Goal: Navigation & Orientation: Find specific page/section

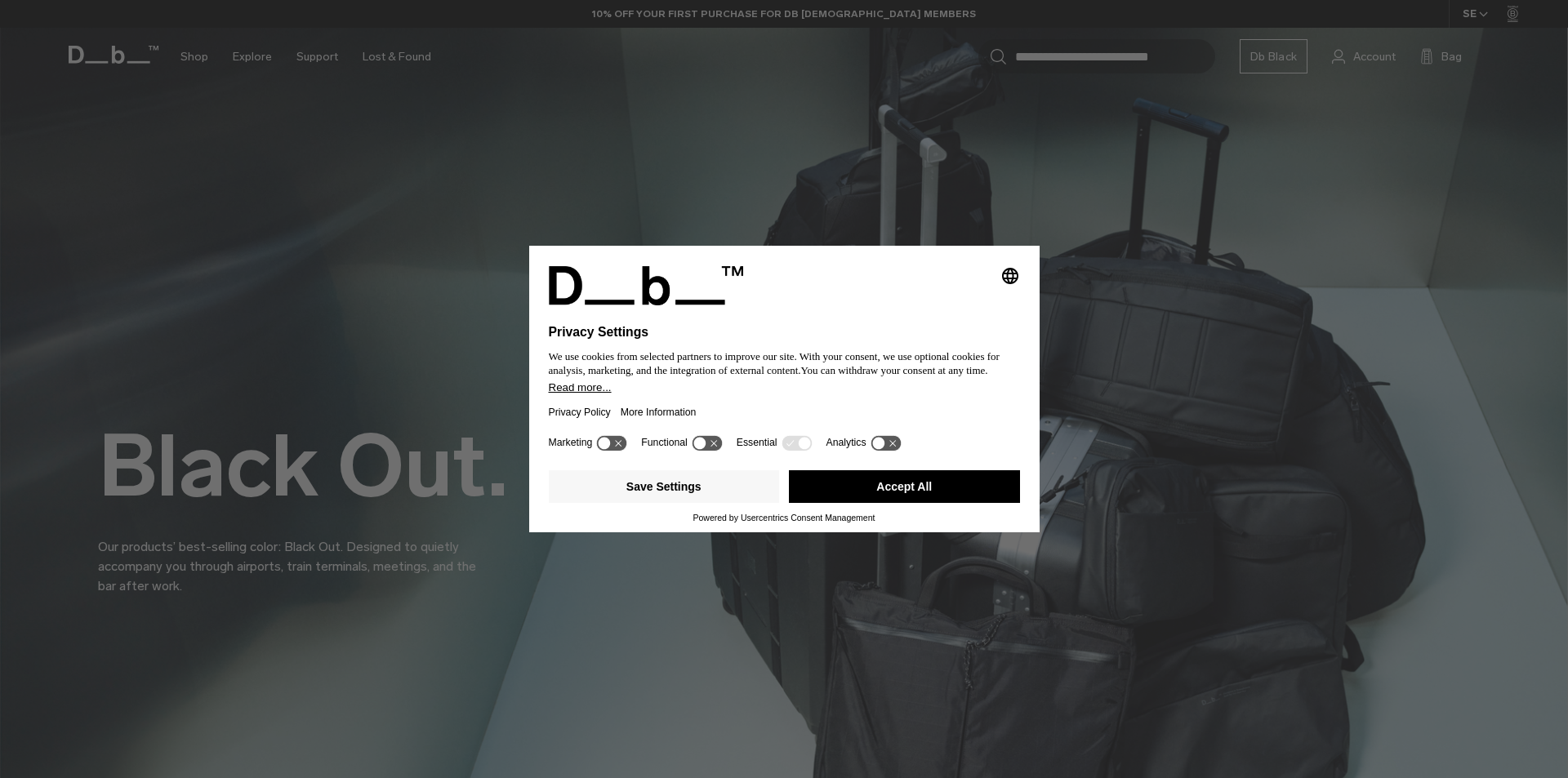
click at [909, 501] on button "Accept All" at bounding box center [904, 487] width 231 height 33
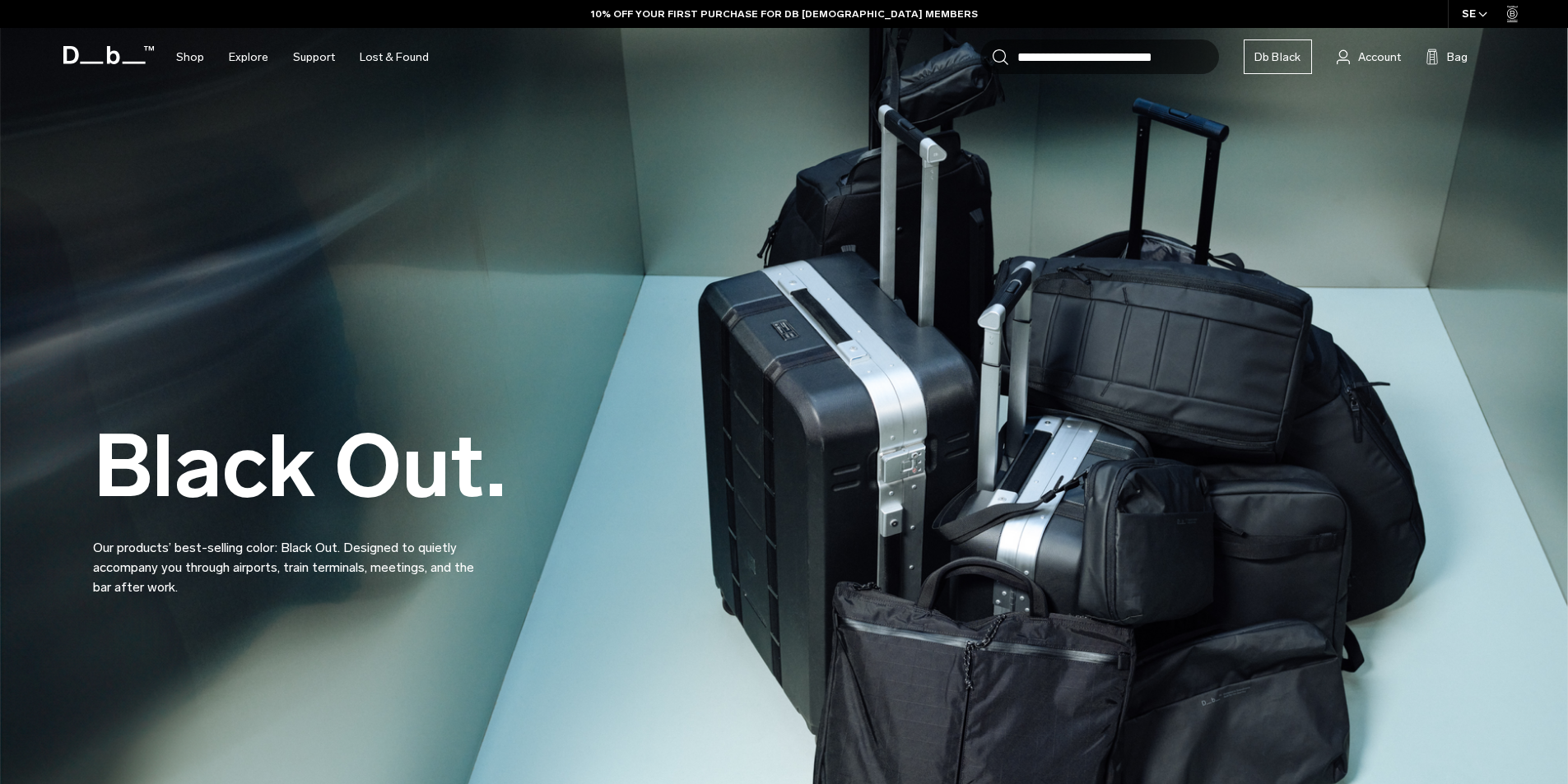
click at [916, 499] on div "Black Out. Our products’ best-selling color: Black Out. Designed to quietly acc…" at bounding box center [784, 469] width 1383 height 354
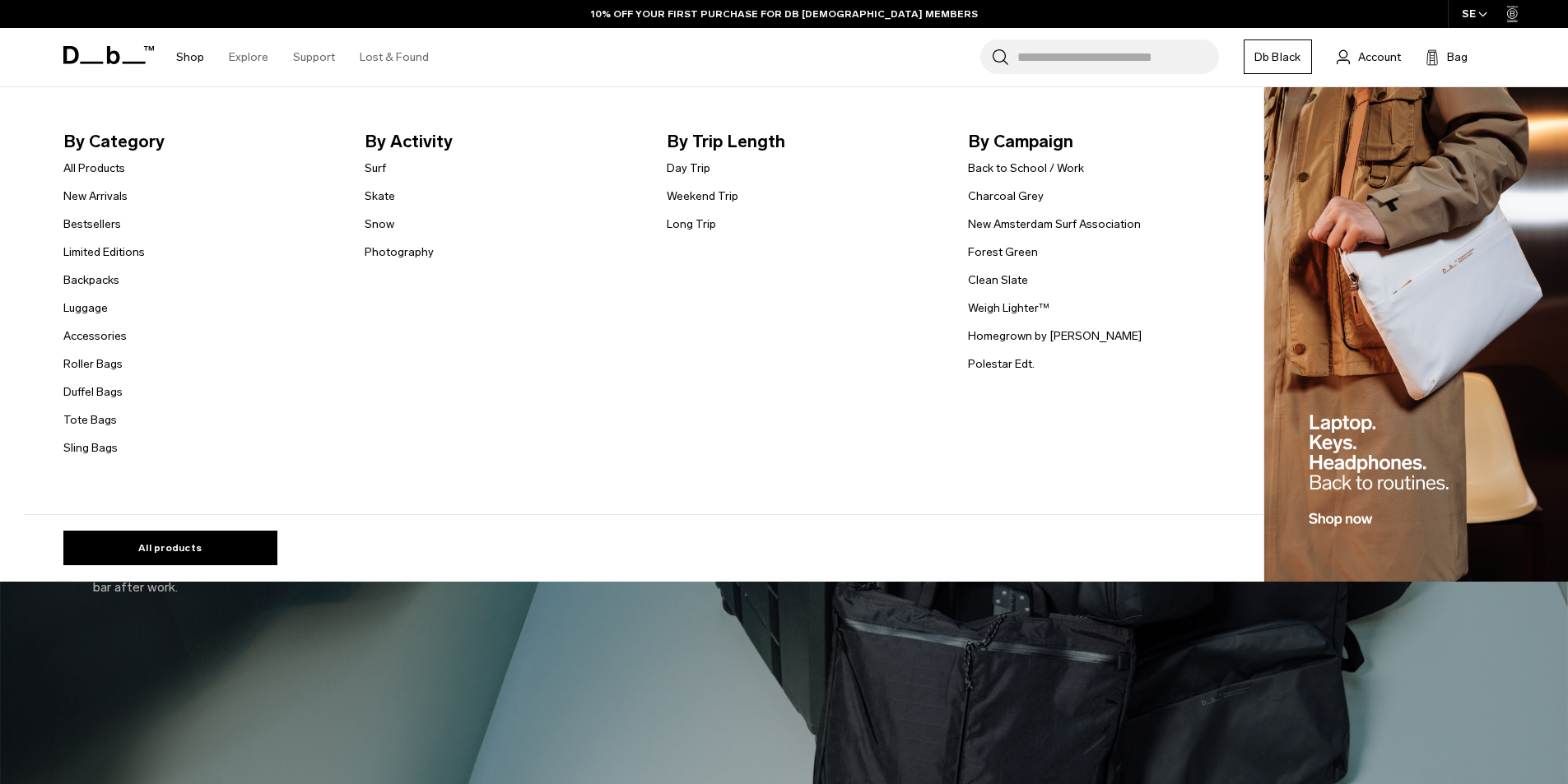
click at [189, 50] on link "Shop" at bounding box center [190, 56] width 28 height 58
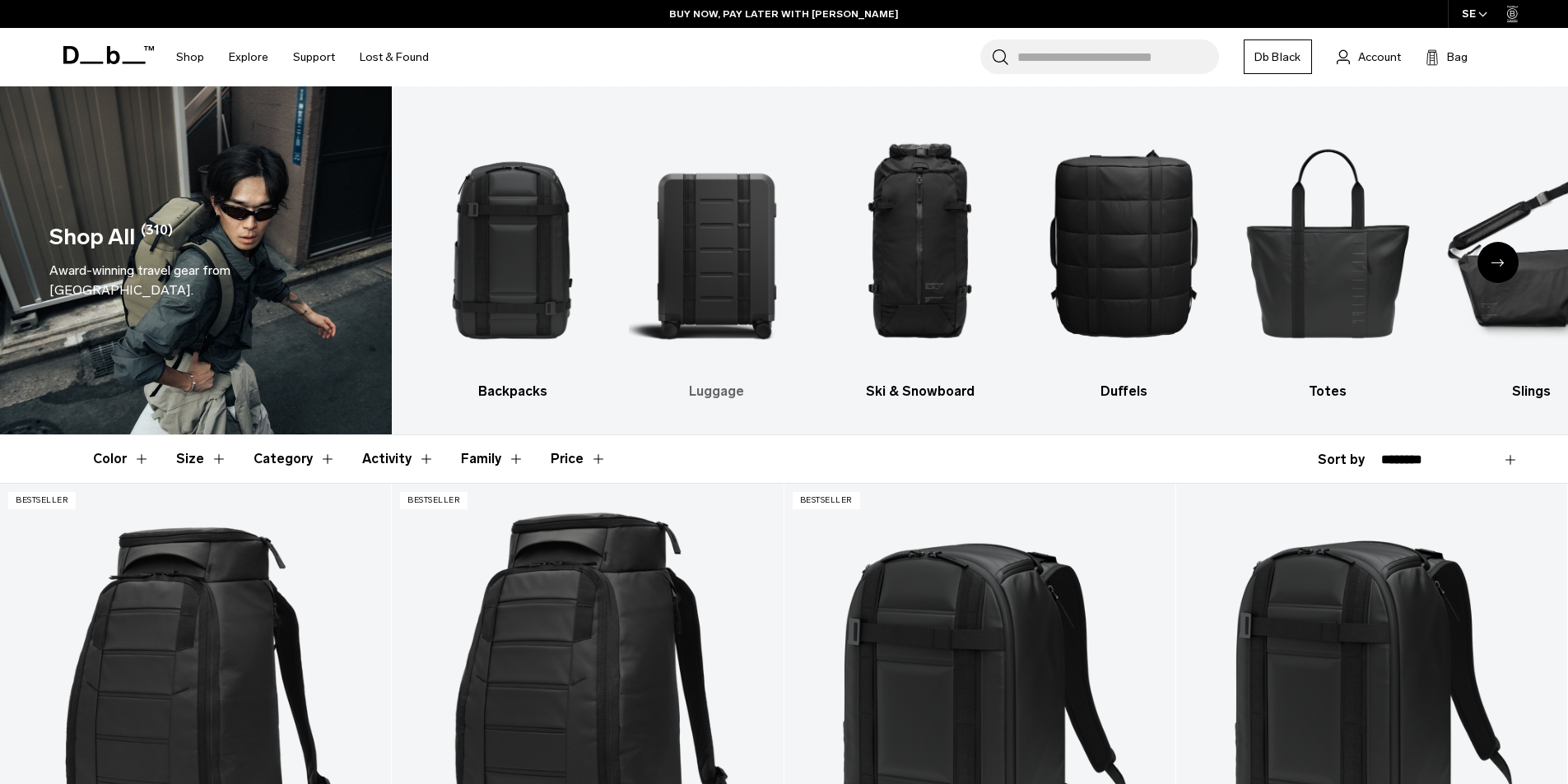
drag, startPoint x: 793, startPoint y: 425, endPoint x: 729, endPoint y: 397, distance: 69.9
